Goal: Transaction & Acquisition: Book appointment/travel/reservation

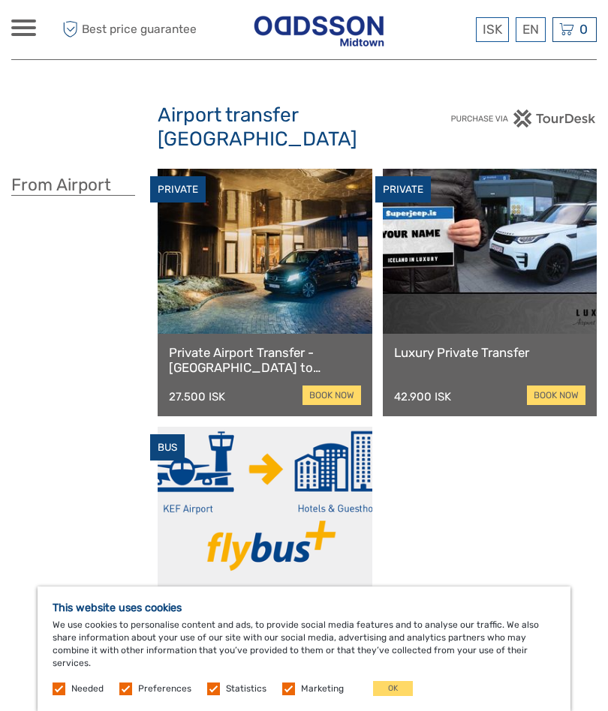
click at [398, 684] on button "OK" at bounding box center [393, 688] width 40 height 15
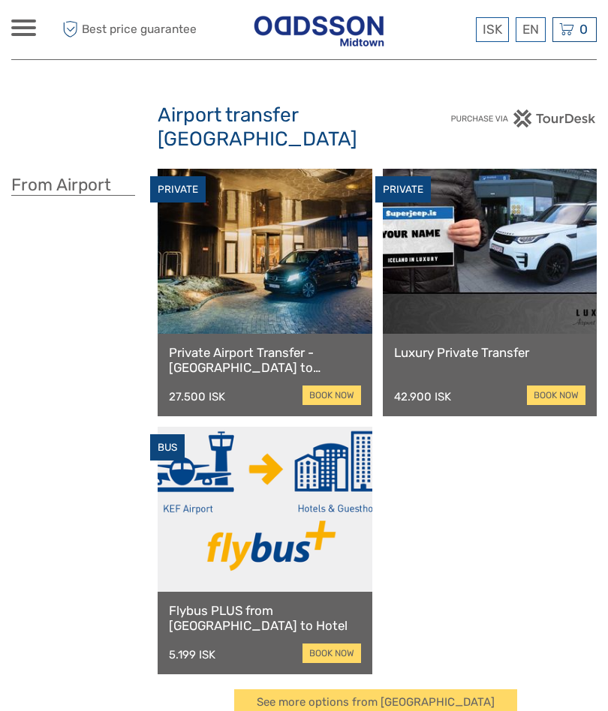
click at [320, 644] on link "book now" at bounding box center [331, 654] width 59 height 20
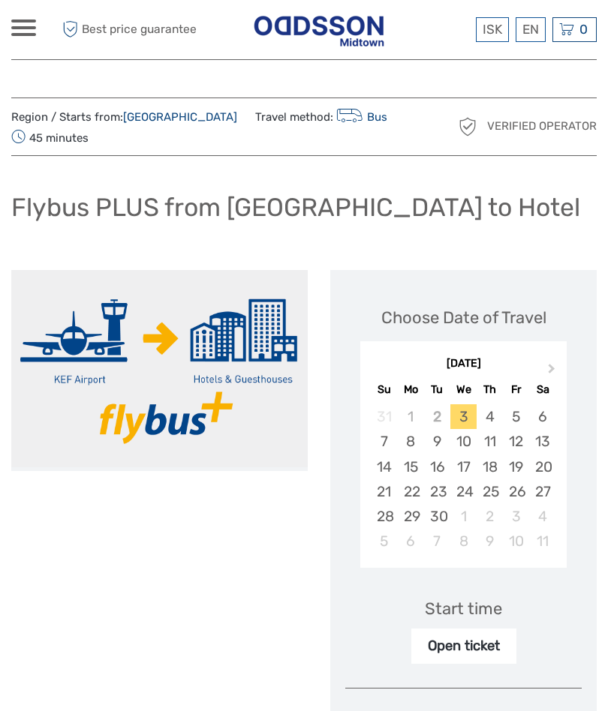
click at [489, 416] on div "4" at bounding box center [489, 416] width 26 height 25
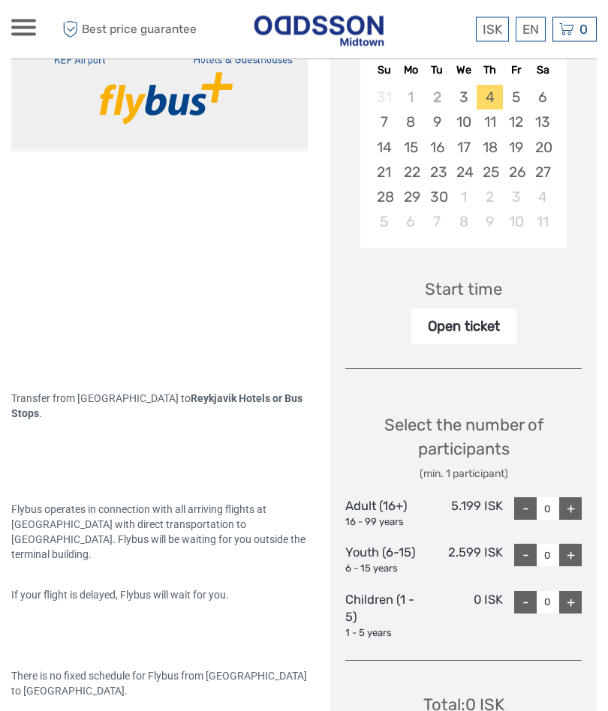
scroll to position [324, 0]
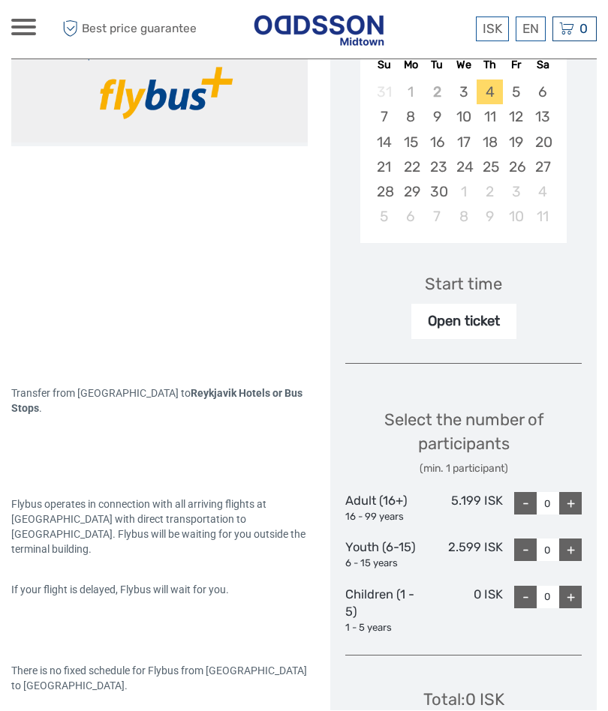
click at [571, 498] on div "+" at bounding box center [570, 504] width 23 height 23
type input "1"
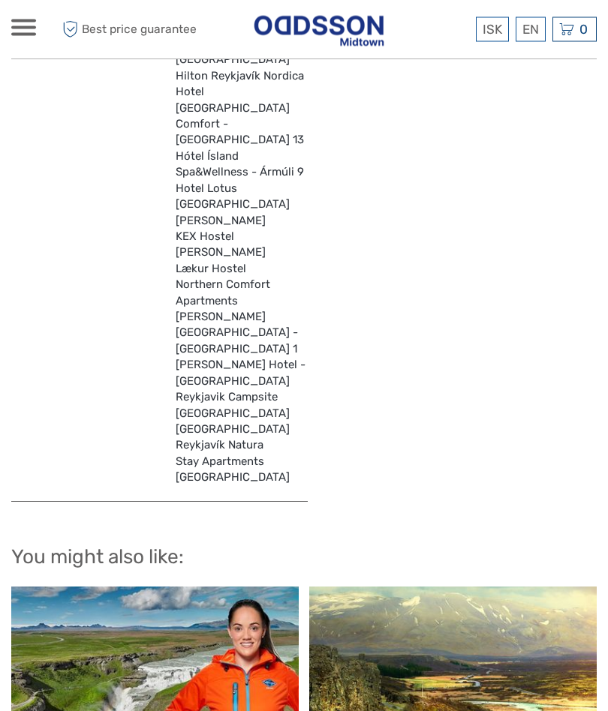
scroll to position [6048, 0]
click at [0, 0] on link "English" at bounding box center [0, 0] width 0 height 0
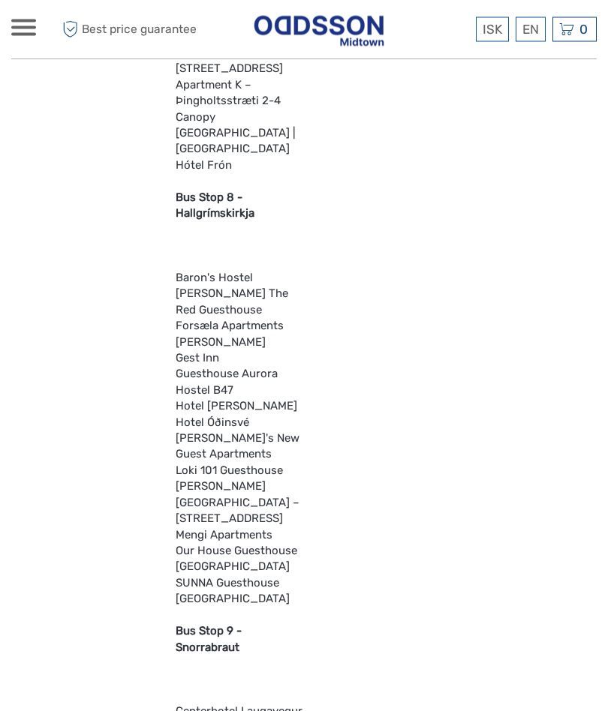
scroll to position [2839, 0]
click at [319, 705] on div "Transfer from KEF Airport to Reykjavik Hotels or Bus Stops . Flybus operates in…" at bounding box center [170, 578] width 319 height 6294
